Goal: Ask a question

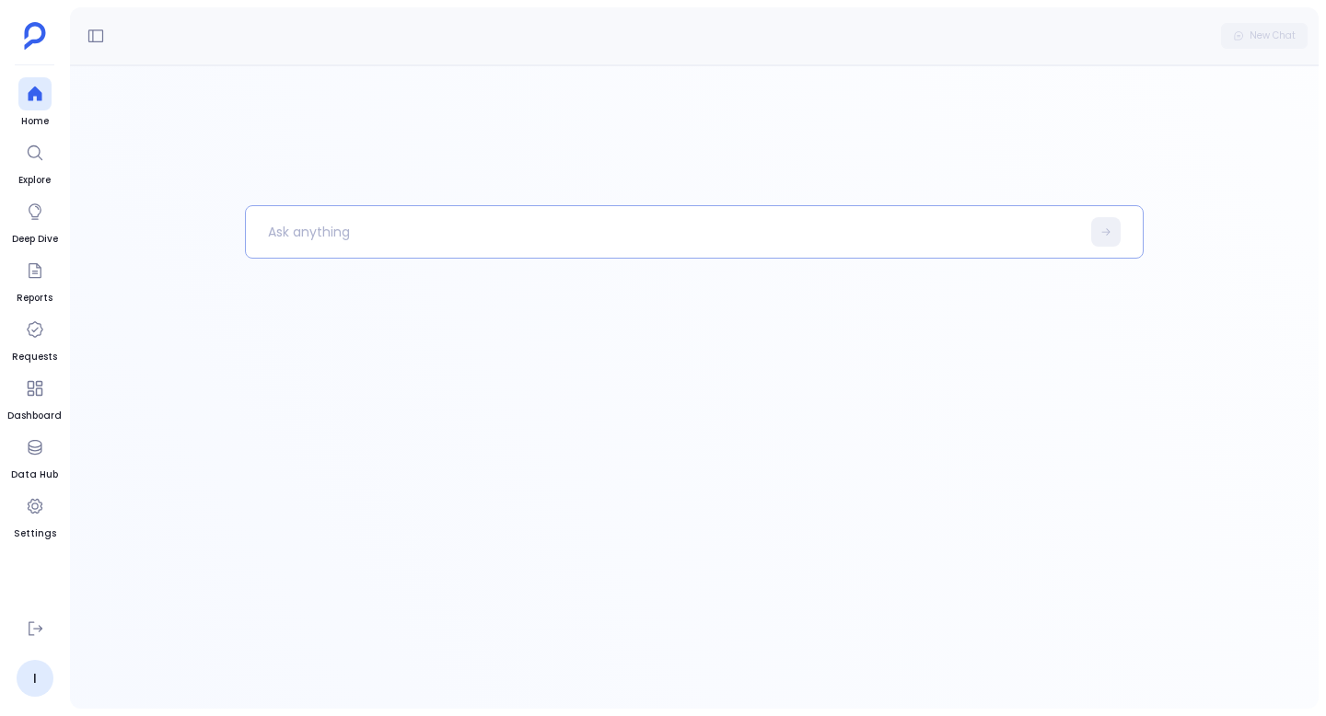
click at [535, 226] on p at bounding box center [663, 232] width 834 height 48
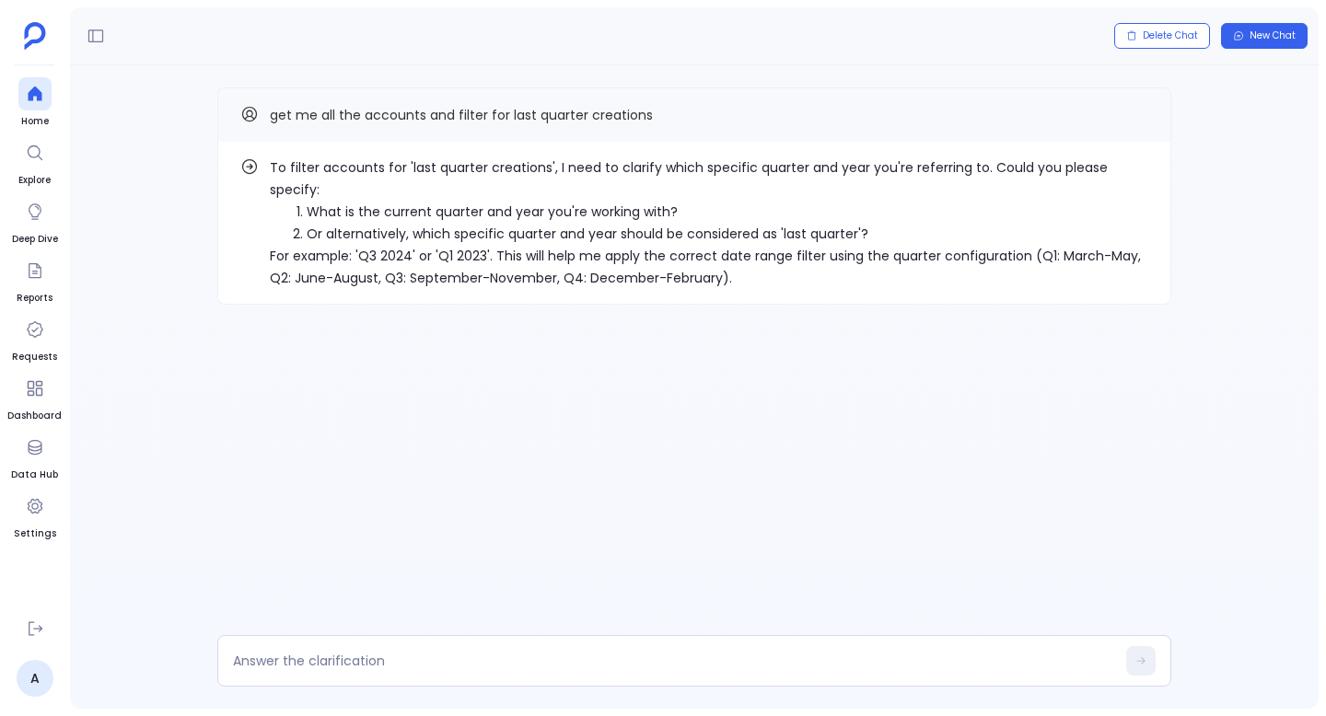
click at [330, 201] on li "What is the current quarter and year you're working with?" at bounding box center [727, 212] width 841 height 22
drag, startPoint x: 330, startPoint y: 186, endPoint x: 450, endPoint y: 186, distance: 119.7
click at [450, 201] on li "What is the current quarter and year you're working with?" at bounding box center [727, 212] width 841 height 22
click at [415, 201] on li "What is the current quarter and year you're working with?" at bounding box center [727, 212] width 841 height 22
drag, startPoint x: 415, startPoint y: 191, endPoint x: 464, endPoint y: 191, distance: 48.8
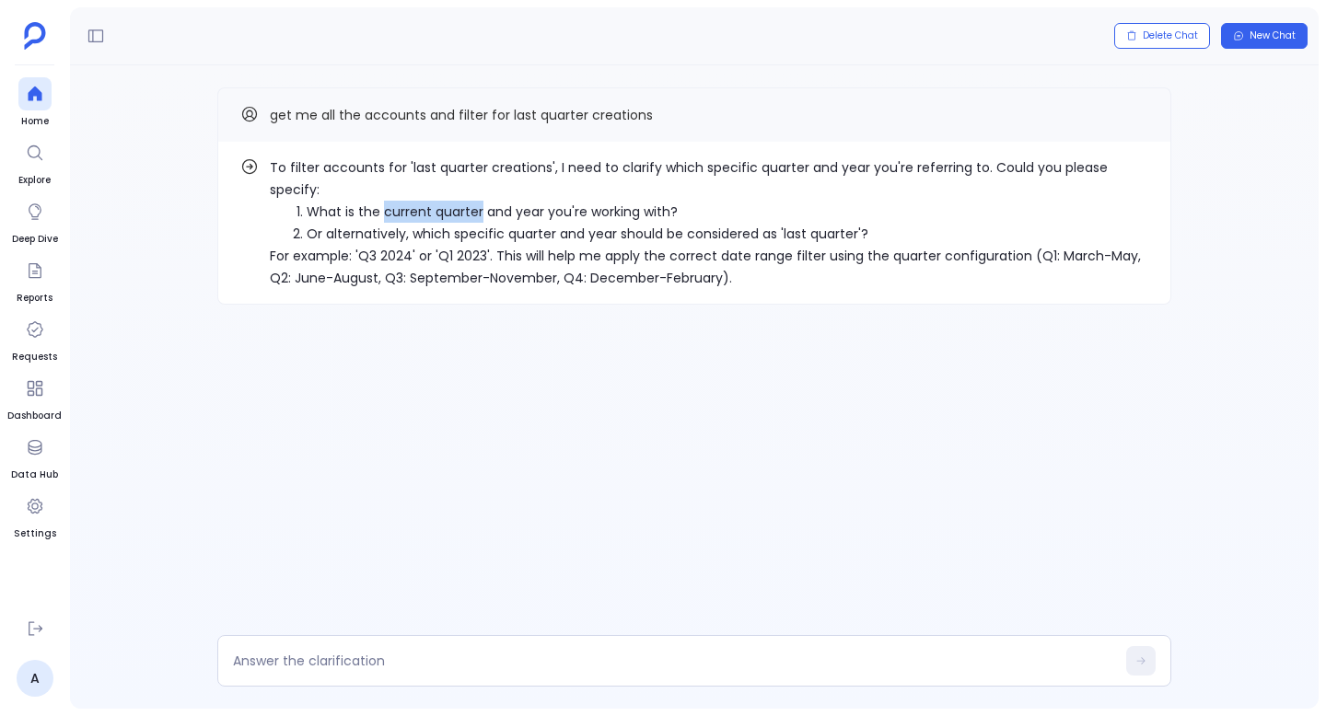
click at [464, 201] on li "What is the current quarter and year you're working with?" at bounding box center [727, 212] width 841 height 22
